Goal: Navigation & Orientation: Find specific page/section

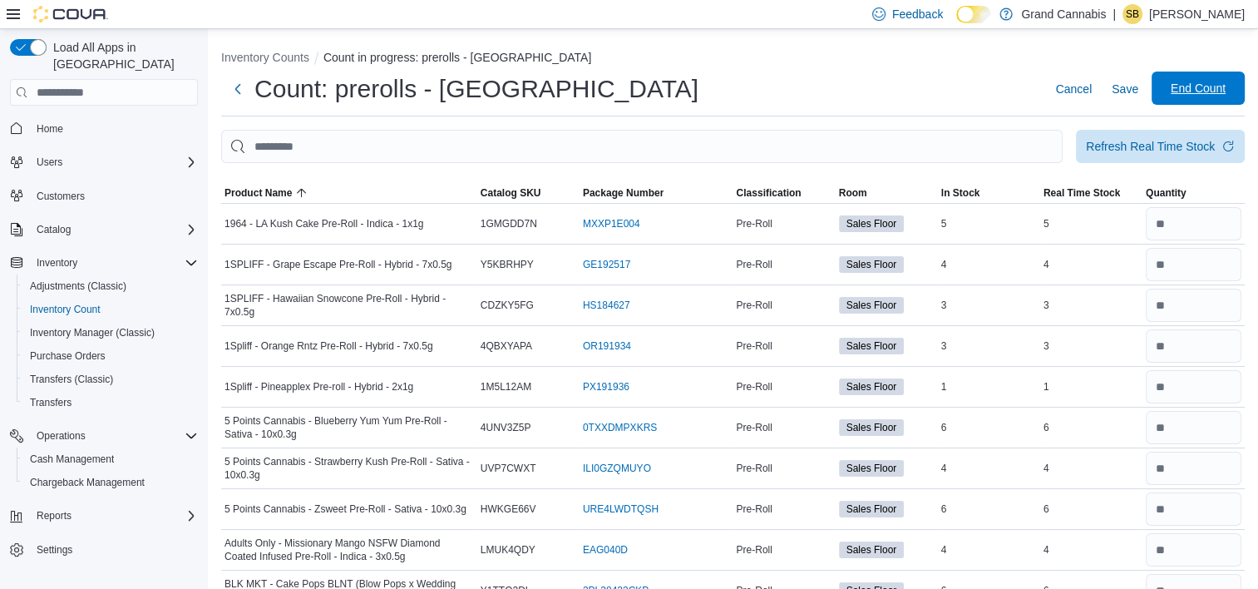
click at [1220, 83] on span "End Count" at bounding box center [1198, 88] width 55 height 17
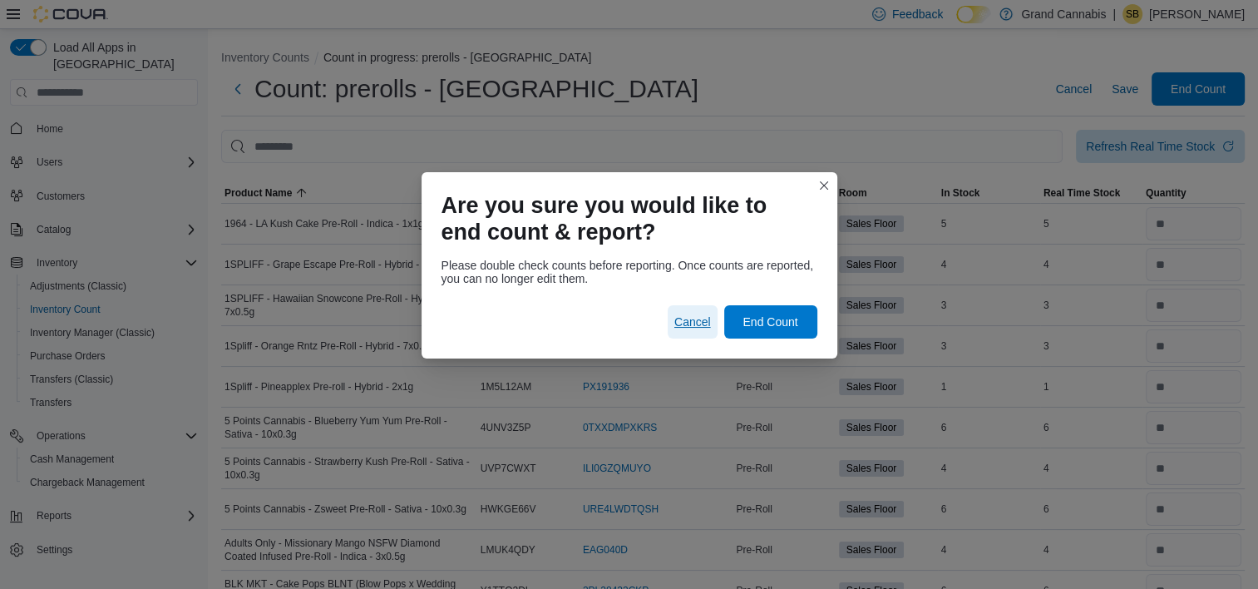
click at [695, 321] on span "Cancel" at bounding box center [692, 321] width 37 height 17
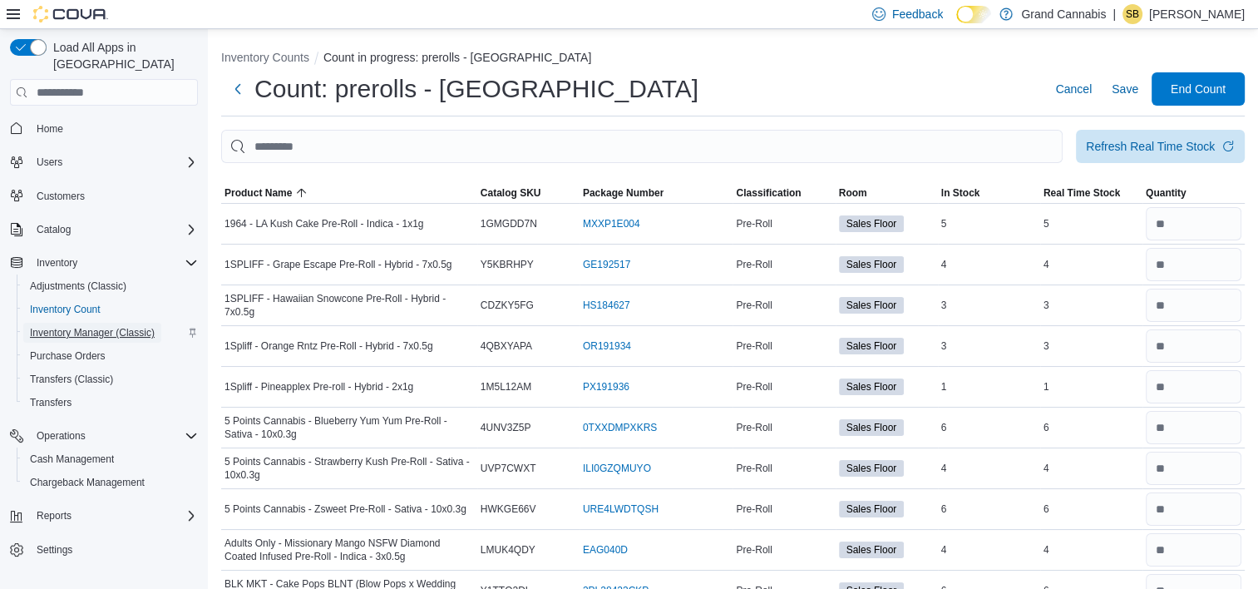
click at [89, 326] on span "Inventory Manager (Classic)" at bounding box center [92, 332] width 125 height 13
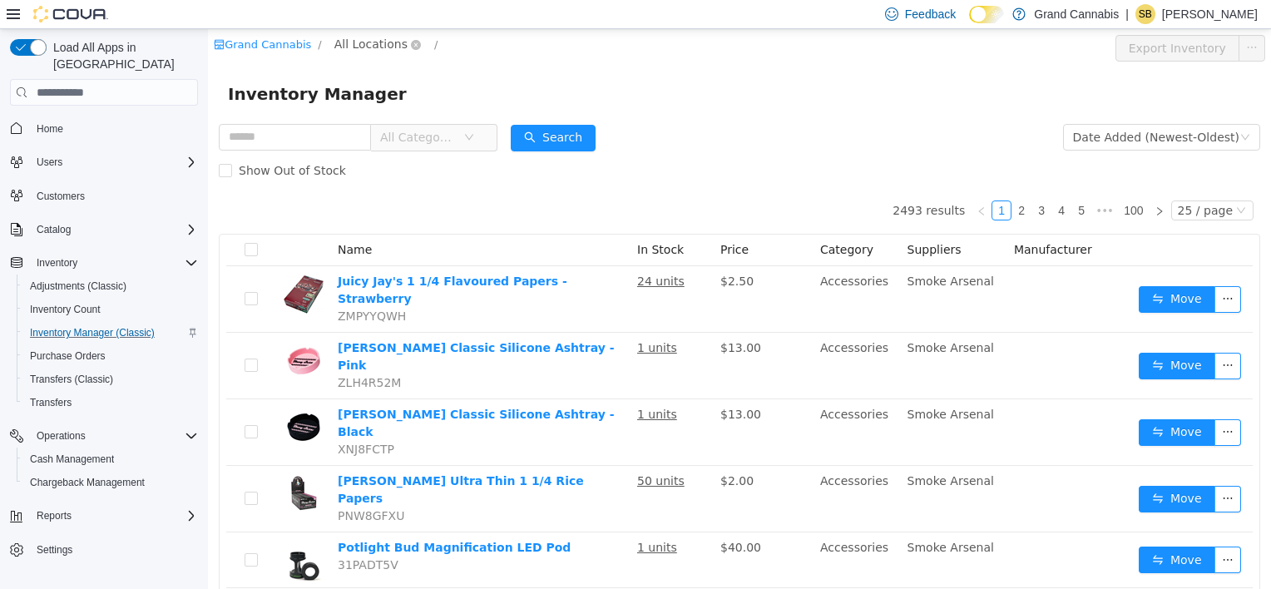
click at [370, 47] on span "All Locations" at bounding box center [370, 44] width 73 height 18
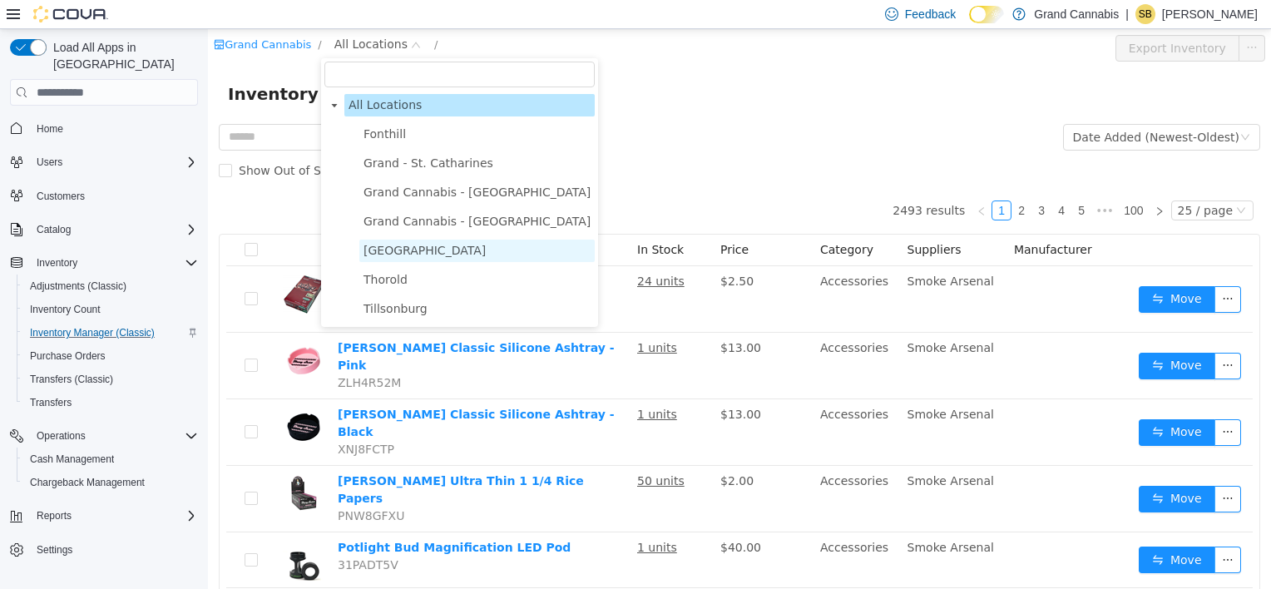
click at [394, 254] on span "[GEOGRAPHIC_DATA]" at bounding box center [424, 250] width 122 height 13
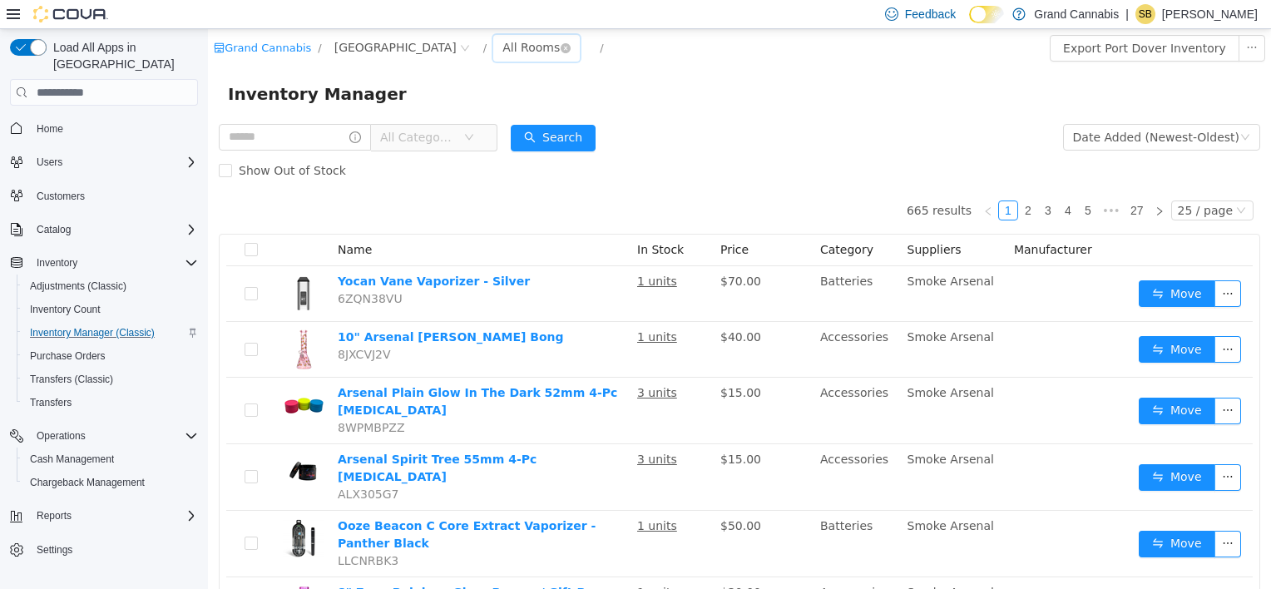
click at [502, 50] on div "All Rooms" at bounding box center [530, 47] width 57 height 25
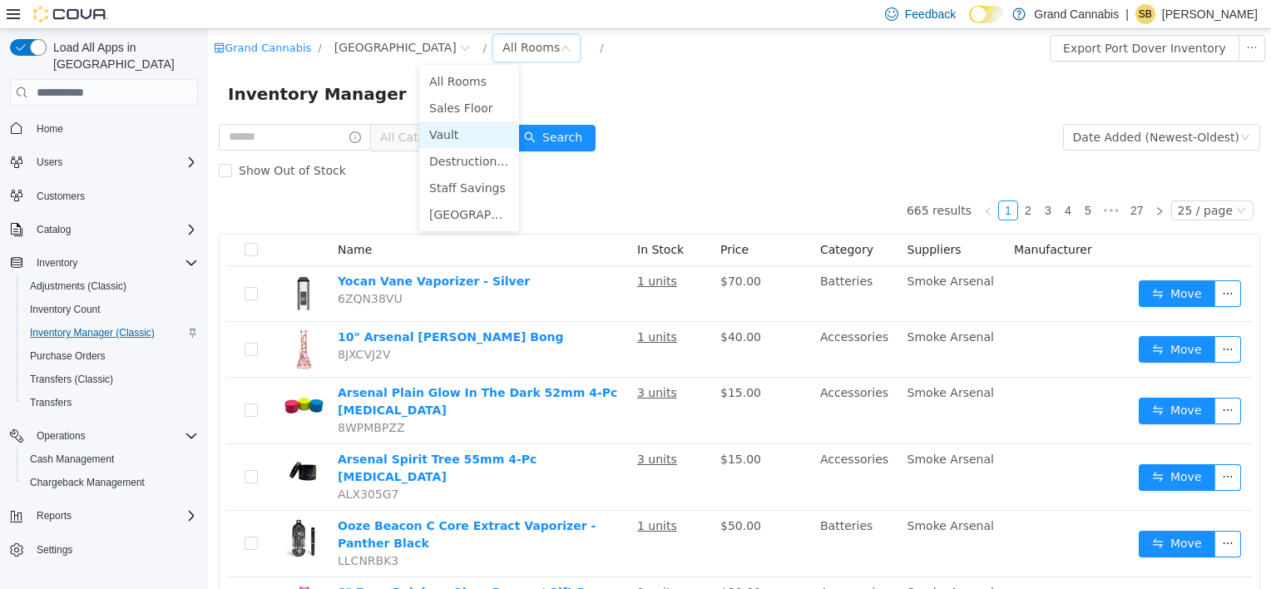
click at [474, 140] on li "Vault" at bounding box center [469, 134] width 100 height 27
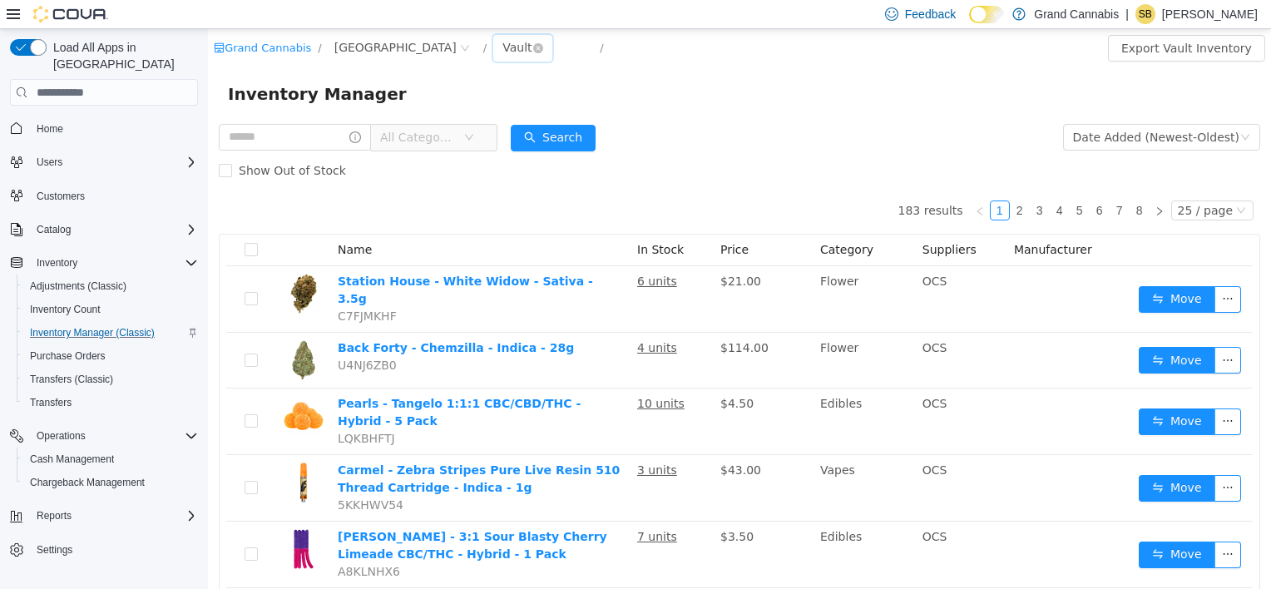
click at [502, 52] on div "Vault" at bounding box center [516, 47] width 29 height 25
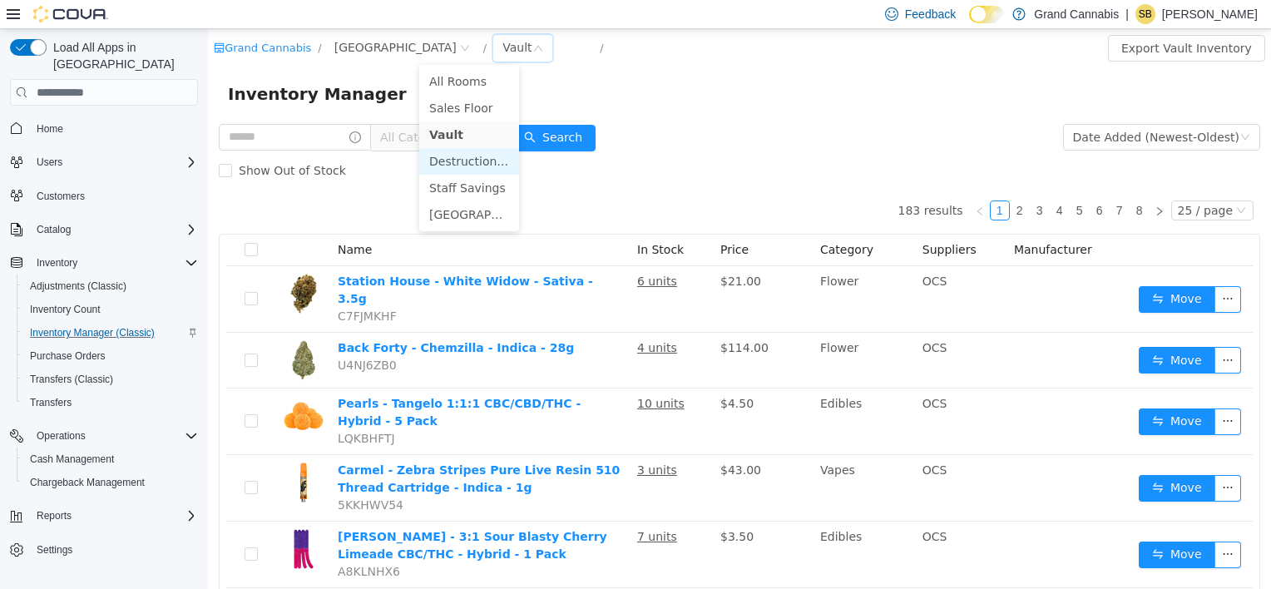
click at [479, 161] on li "Destruction Room" at bounding box center [469, 161] width 100 height 27
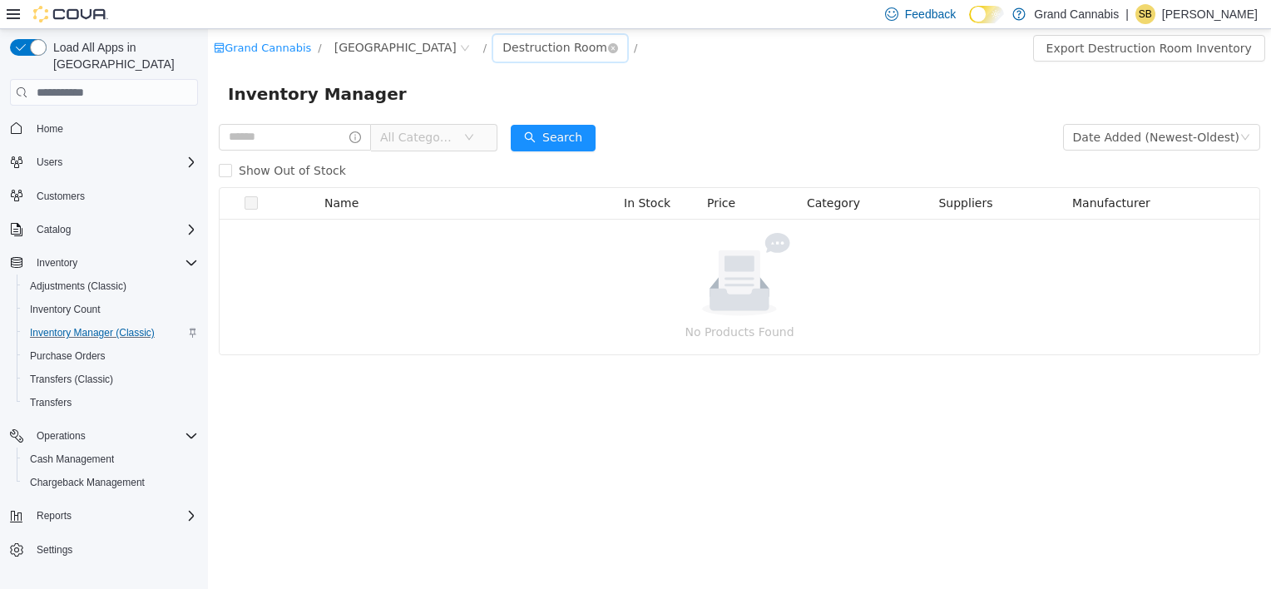
click at [502, 52] on div "Destruction Room" at bounding box center [554, 47] width 105 height 25
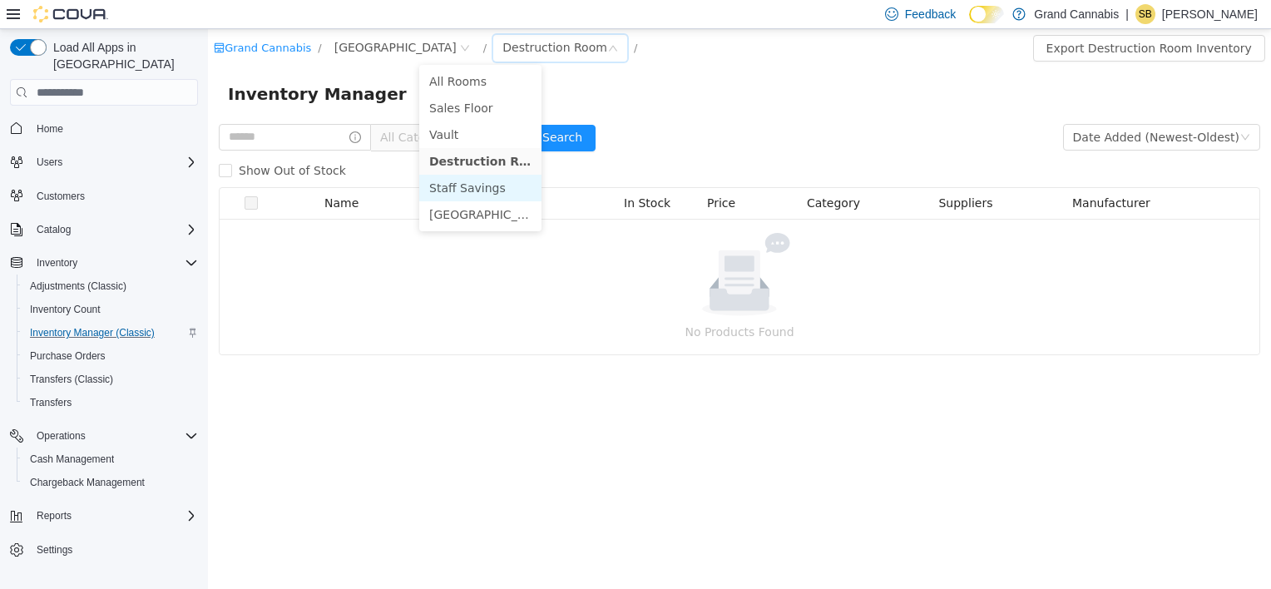
click at [483, 195] on li "Staff Savings" at bounding box center [480, 188] width 122 height 27
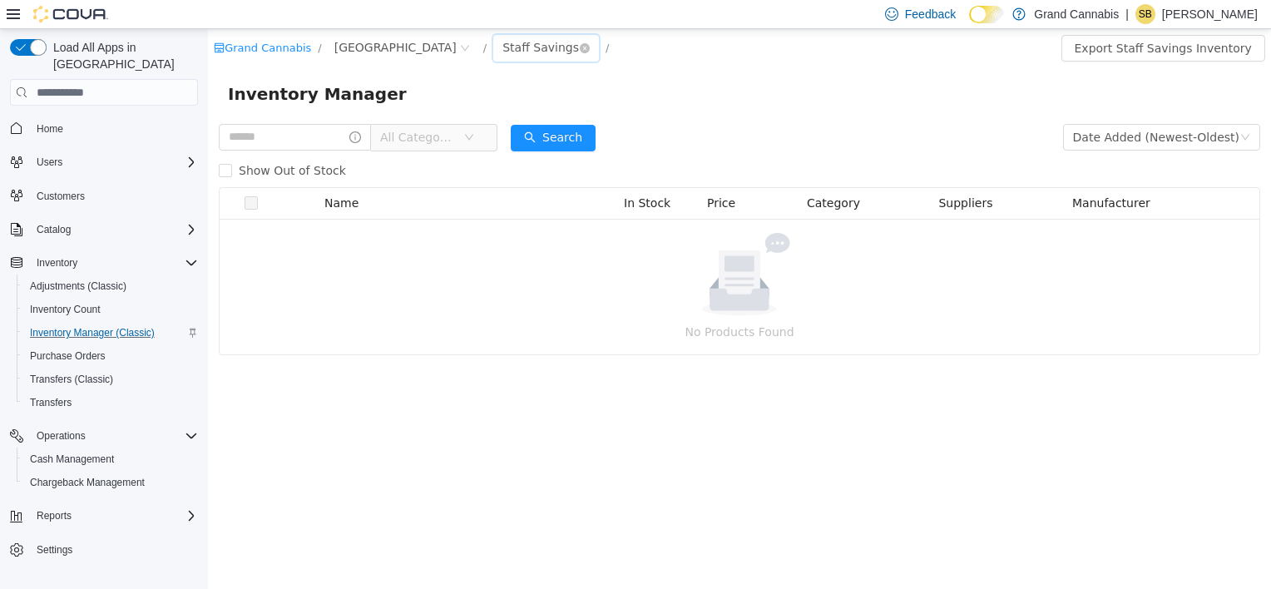
click at [502, 45] on div "Staff Savings" at bounding box center [540, 47] width 76 height 25
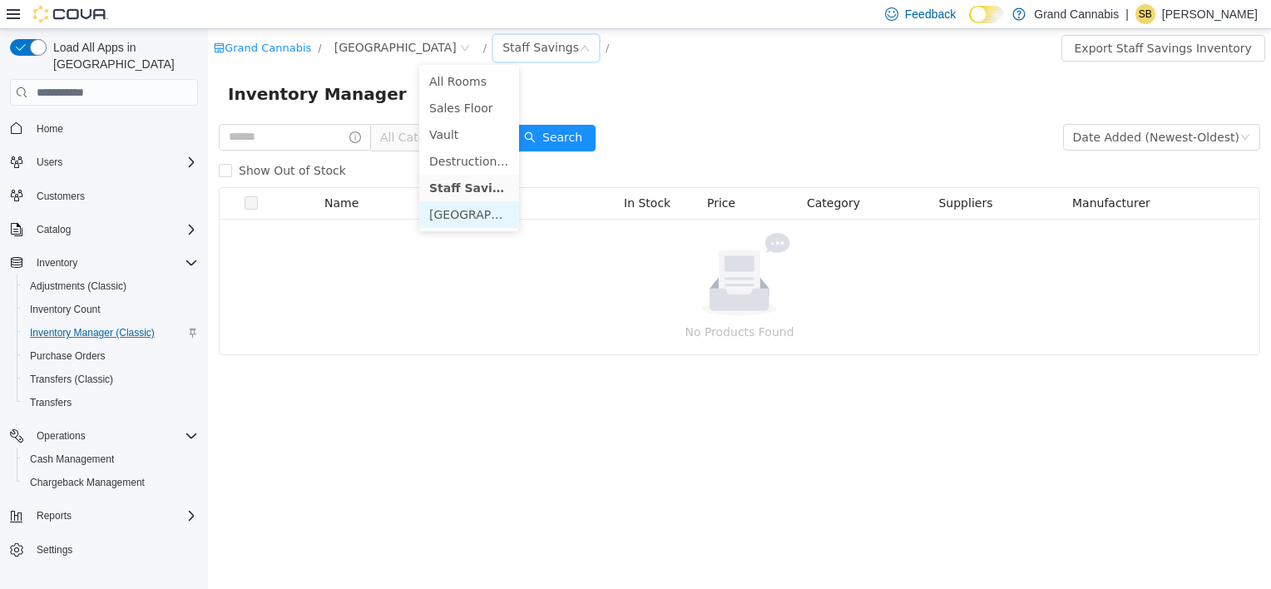
click at [483, 211] on li "[GEOGRAPHIC_DATA]" at bounding box center [469, 214] width 100 height 27
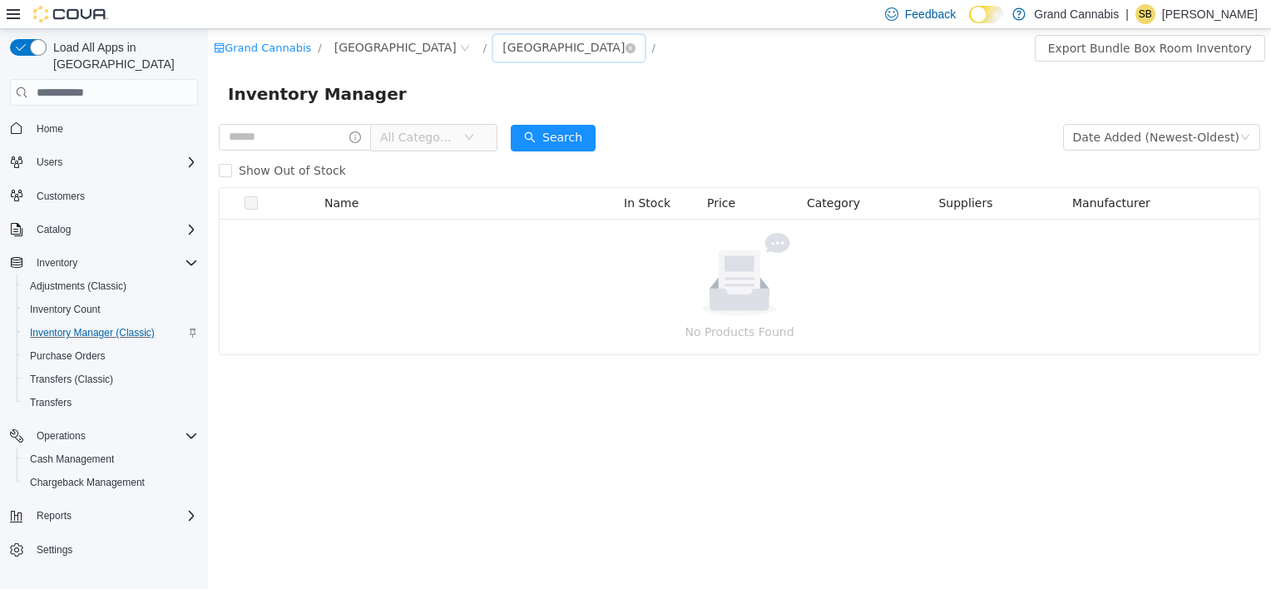
click at [502, 45] on div "[GEOGRAPHIC_DATA]" at bounding box center [563, 47] width 122 height 25
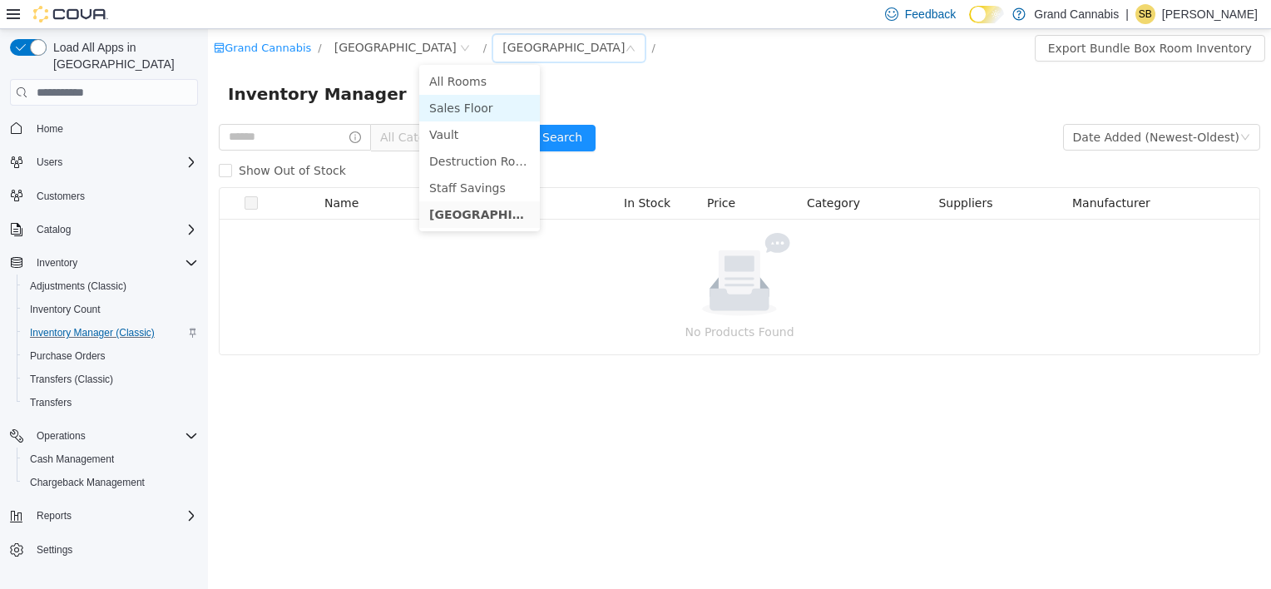
click at [479, 105] on li "Sales Floor" at bounding box center [479, 108] width 121 height 27
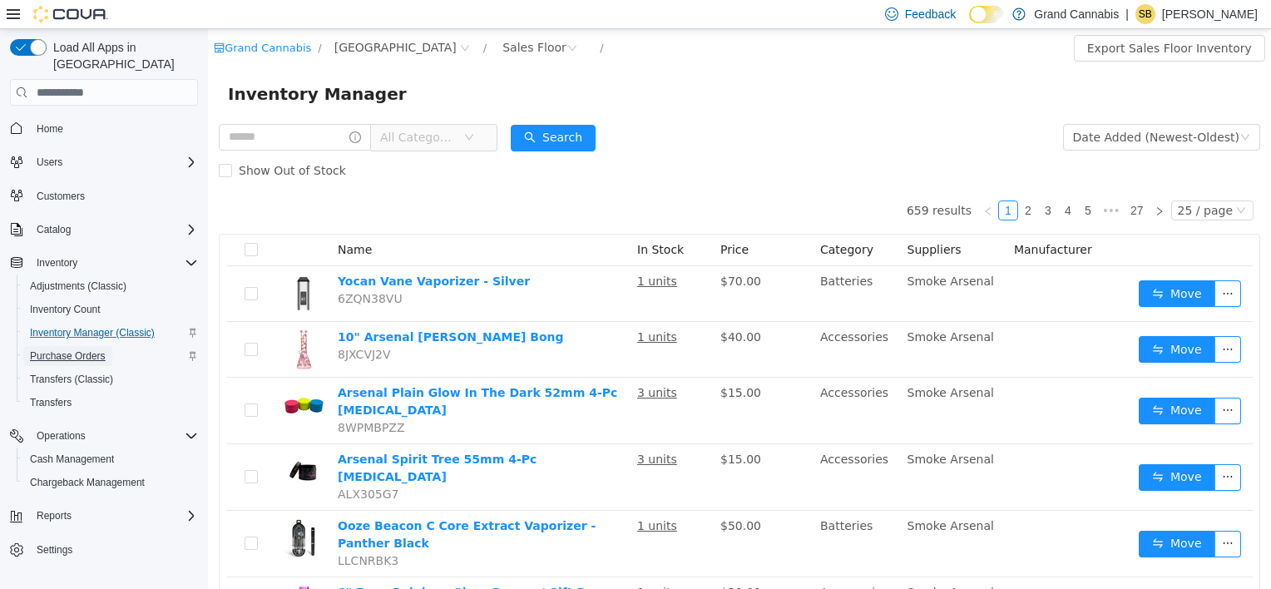
click at [73, 349] on span "Purchase Orders" at bounding box center [68, 355] width 76 height 13
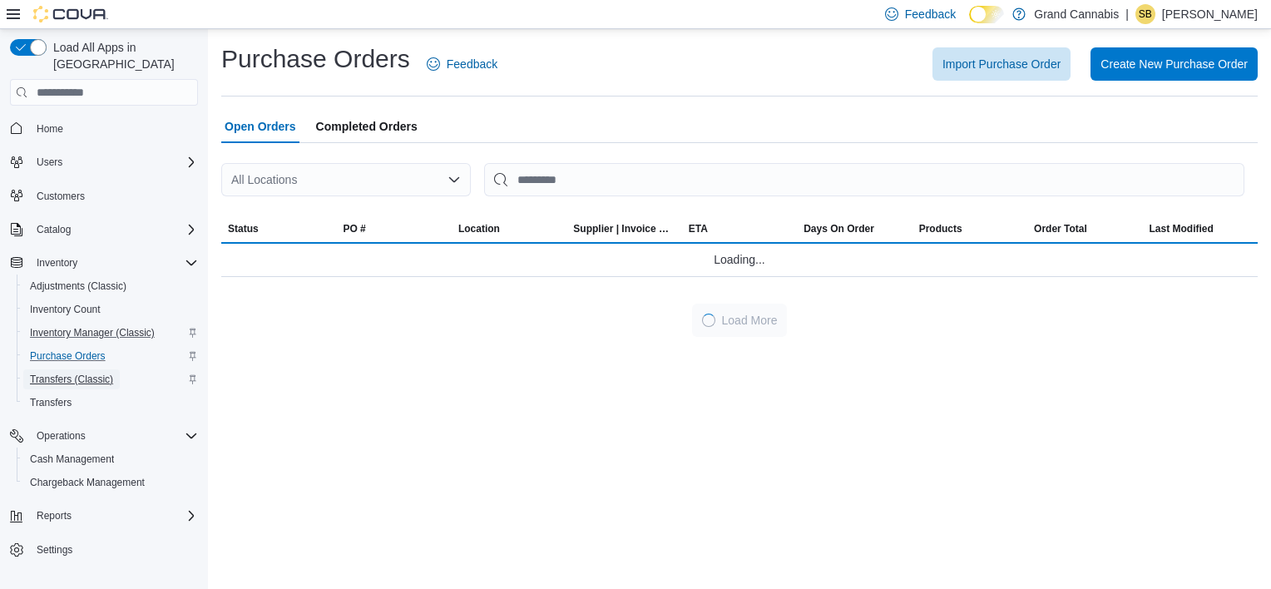
click at [47, 373] on span "Transfers (Classic)" at bounding box center [71, 379] width 83 height 13
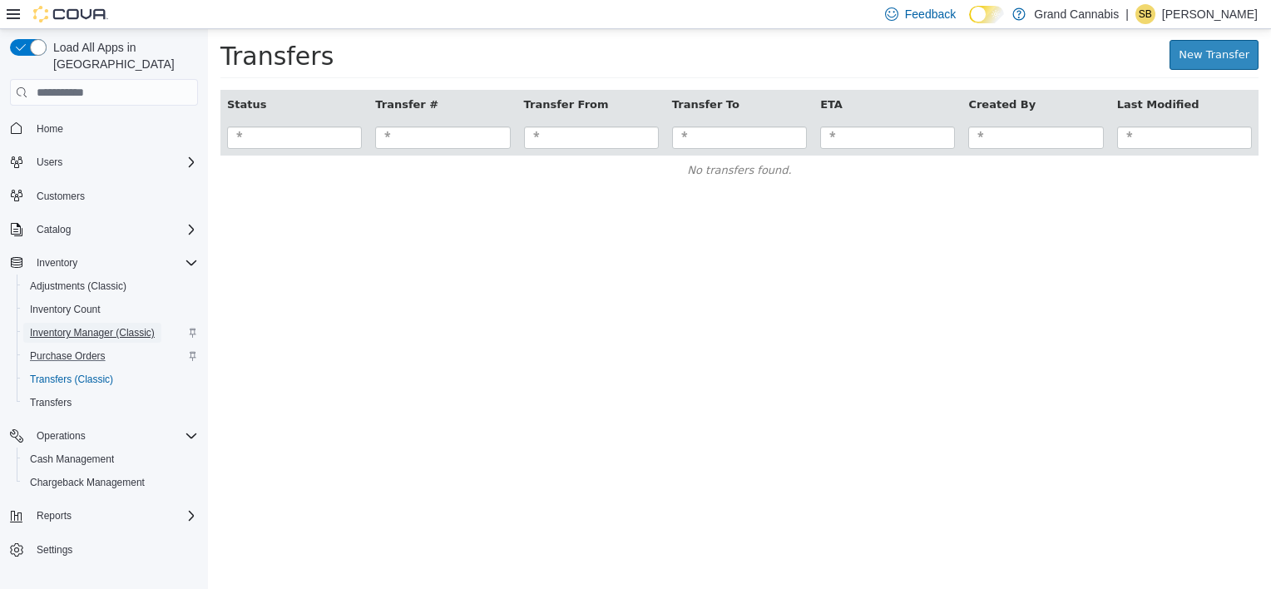
click at [86, 326] on span "Inventory Manager (Classic)" at bounding box center [92, 332] width 125 height 13
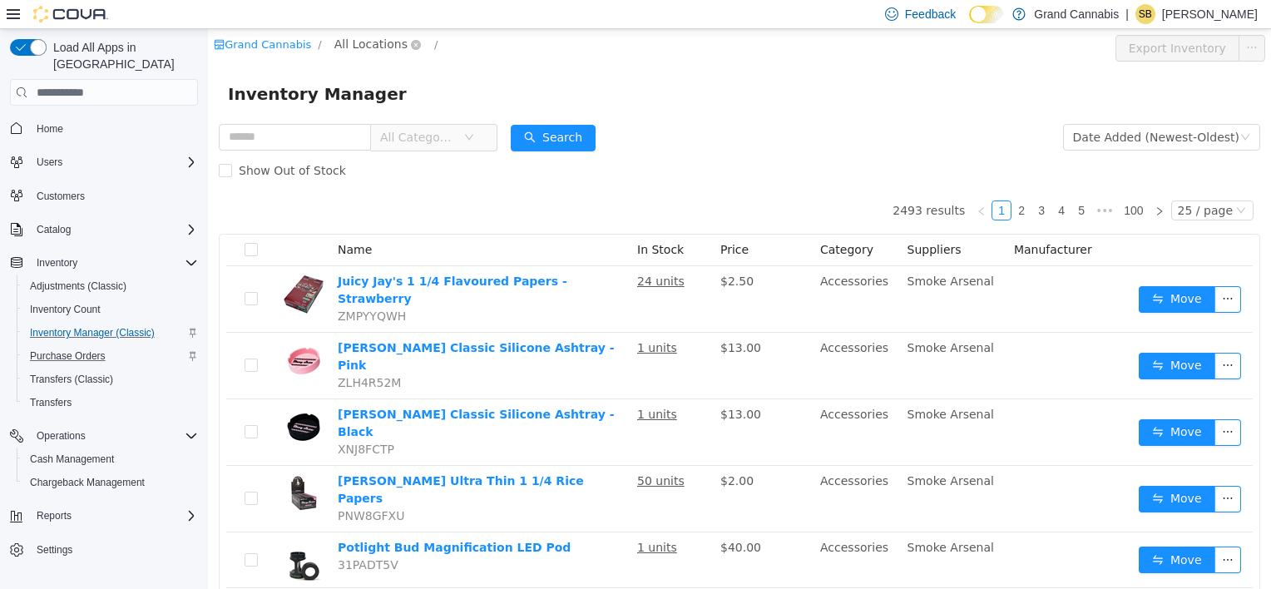
click at [360, 51] on span "All Locations" at bounding box center [370, 44] width 73 height 18
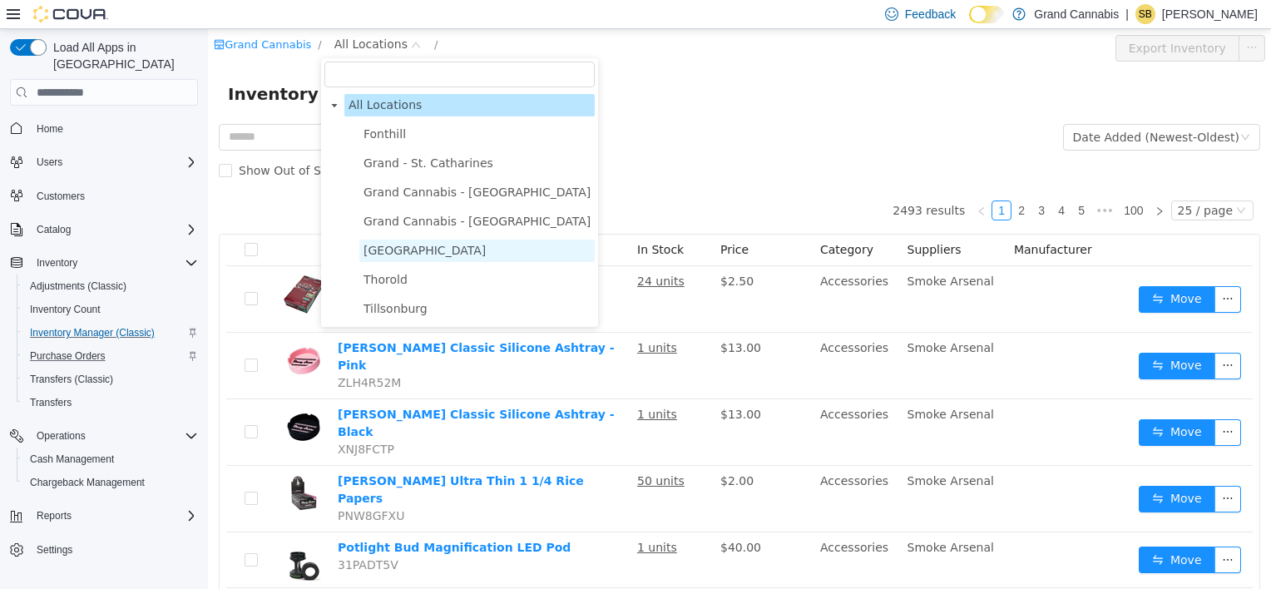
click at [406, 249] on span "[GEOGRAPHIC_DATA]" at bounding box center [424, 250] width 122 height 13
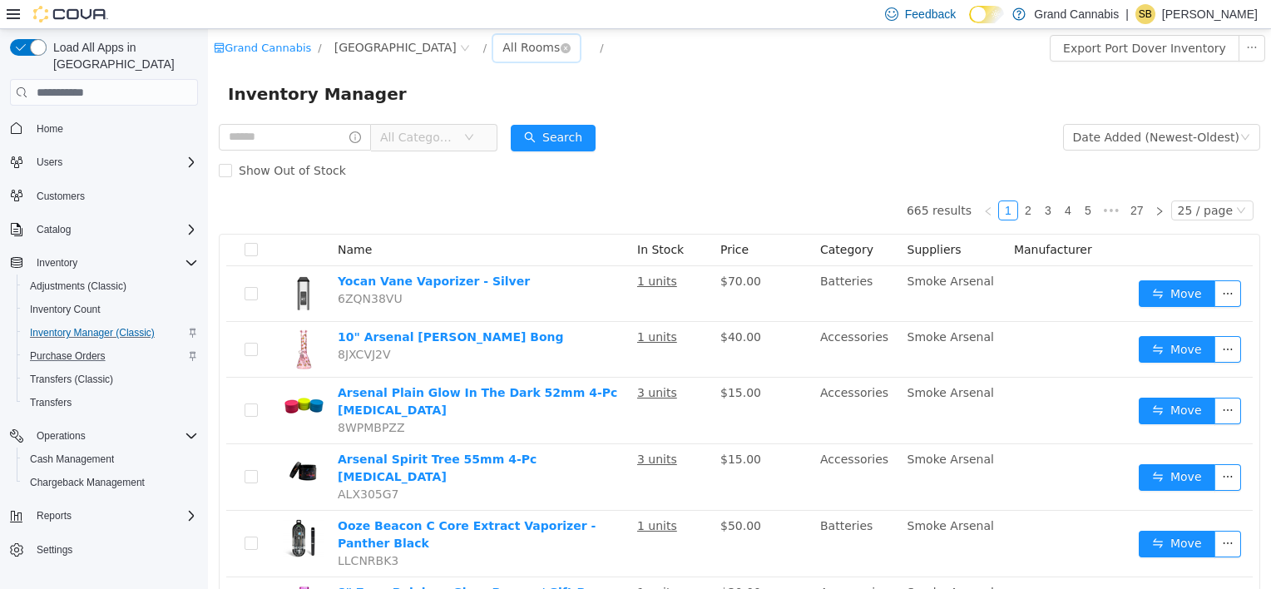
click at [502, 50] on div "All Rooms" at bounding box center [530, 47] width 57 height 25
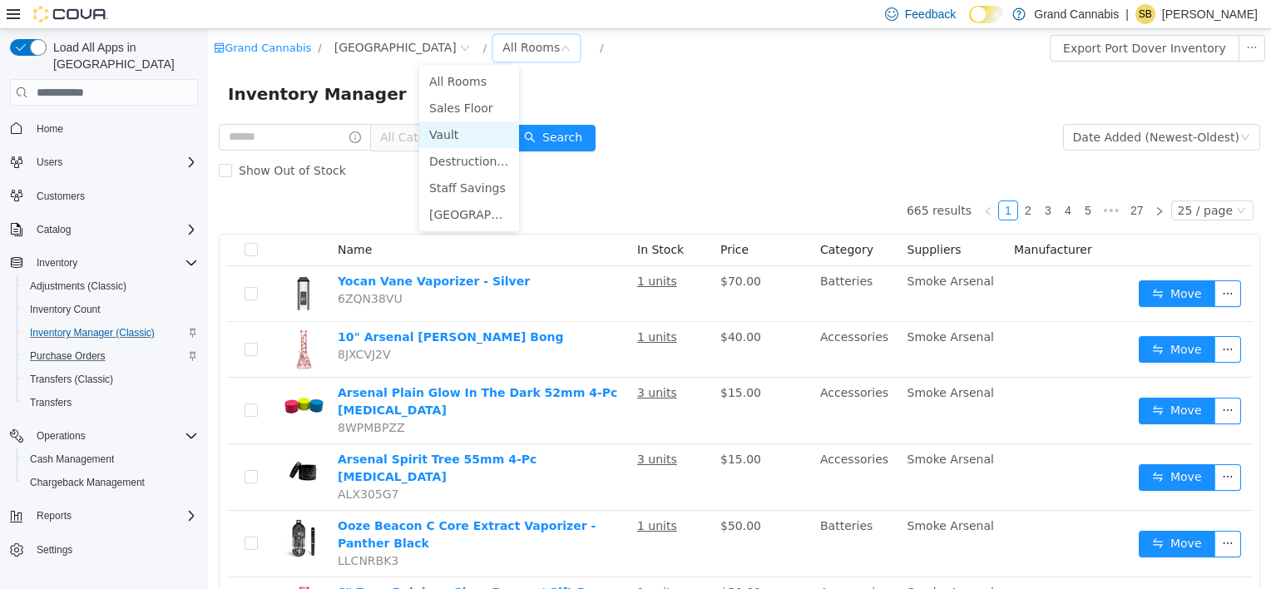
click at [467, 135] on li "Vault" at bounding box center [469, 134] width 100 height 27
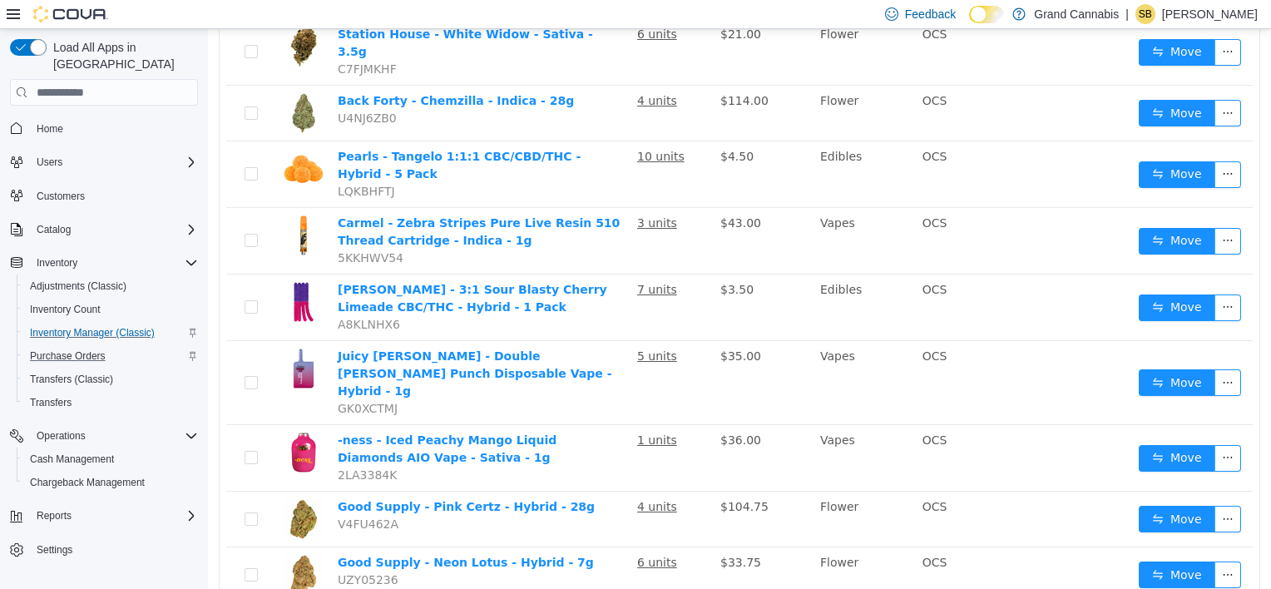
scroll to position [249, 0]
